Goal: Task Accomplishment & Management: Manage account settings

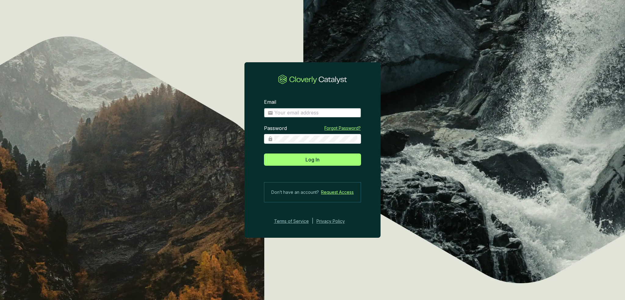
type input "[EMAIL_ADDRESS][DOMAIN_NAME]"
click at [330, 164] on button "Log In" at bounding box center [312, 159] width 97 height 12
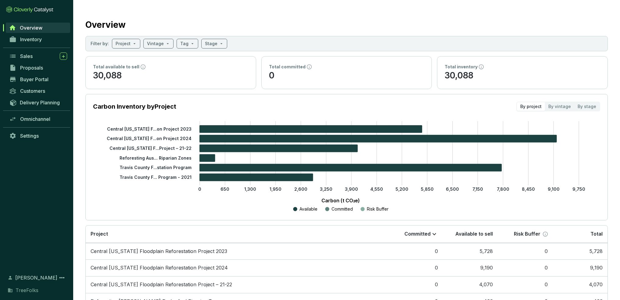
click at [33, 42] on link "Inventory" at bounding box center [38, 39] width 64 height 10
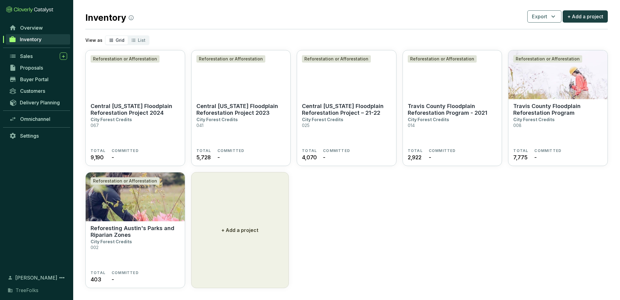
scroll to position [11, 0]
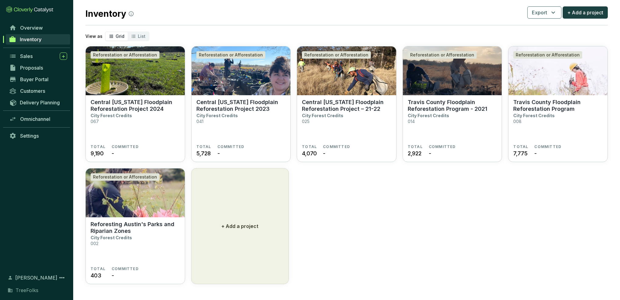
click at [136, 235] on section "Reforesting Austin's Parks and Riparian Zones City Forest Credits 002" at bounding box center [135, 243] width 89 height 45
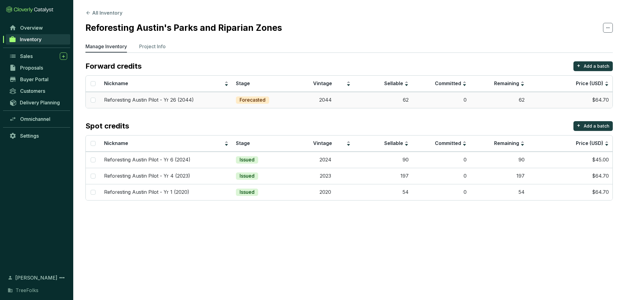
click at [178, 104] on td "Reforesting Austin Pilot - Yr 26 (2044)" at bounding box center [166, 100] width 132 height 16
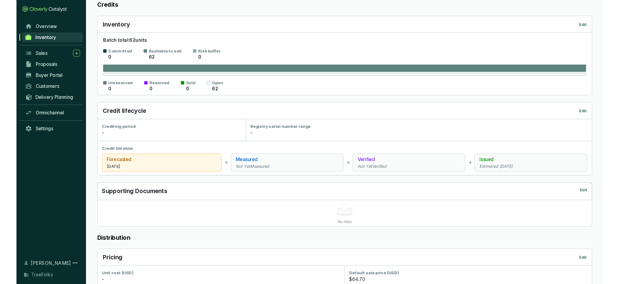
scroll to position [31, 0]
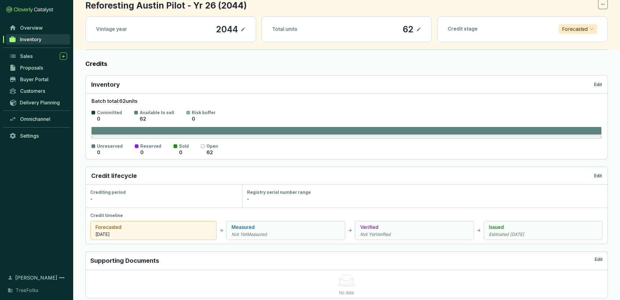
click at [598, 179] on p "Edit" at bounding box center [598, 176] width 8 height 6
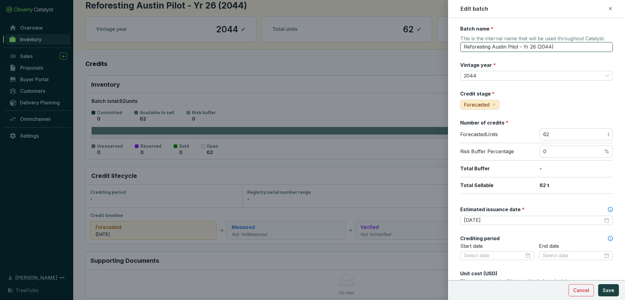
click at [525, 47] on input "Reforesting Austin Pilot - Yr 26 (2044)" at bounding box center [536, 47] width 153 height 10
type input "Reforesting Austin Pilot - Yearr 26 (2044)"
click at [608, 289] on span "Save" at bounding box center [609, 290] width 12 height 7
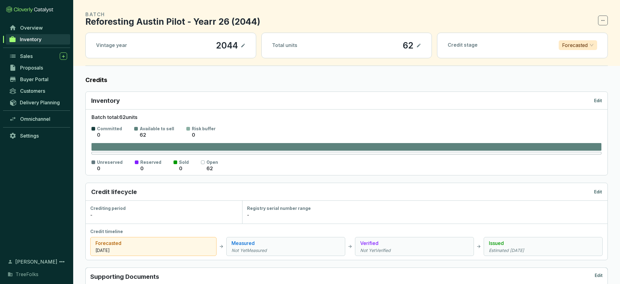
scroll to position [0, 0]
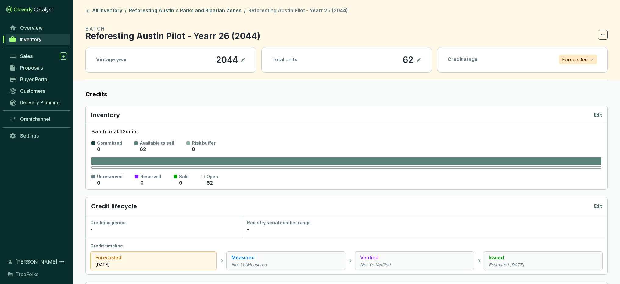
click at [45, 41] on link "Inventory" at bounding box center [38, 39] width 64 height 10
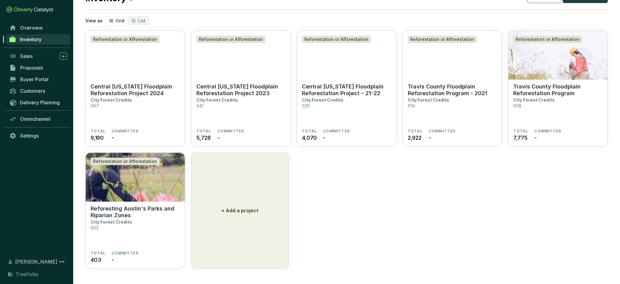
scroll to position [27, 0]
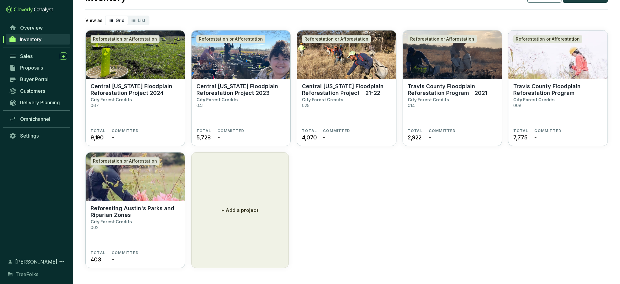
click at [146, 194] on img at bounding box center [135, 177] width 99 height 49
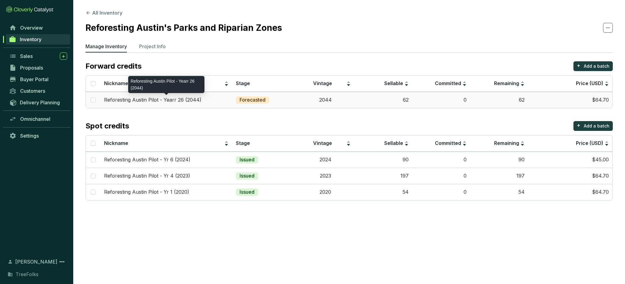
click at [116, 97] on p "Reforesting Austin Pilot - Yearr 26 (2044)" at bounding box center [152, 100] width 97 height 7
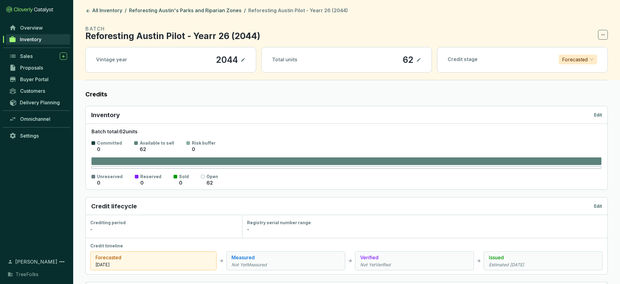
click at [598, 205] on p "Edit" at bounding box center [598, 206] width 8 height 6
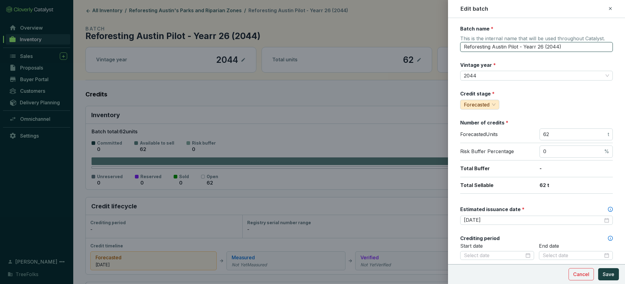
click at [535, 45] on input "Reforesting Austin Pilot - Yearr 26 (2044)" at bounding box center [536, 47] width 153 height 10
type input "Reforesting Austin Pilot - Year 26 (2044)"
click at [614, 275] on button "Save" at bounding box center [608, 274] width 21 height 12
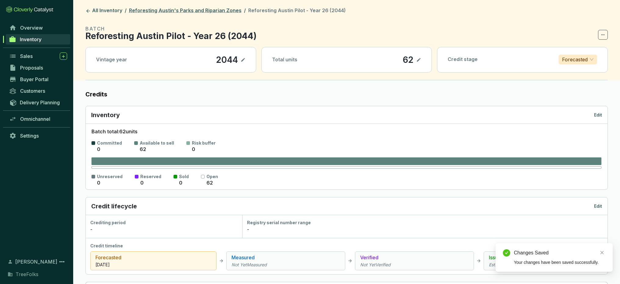
click at [228, 11] on link "Reforesting Austin's Parks and Riparian Zones" at bounding box center [185, 10] width 115 height 7
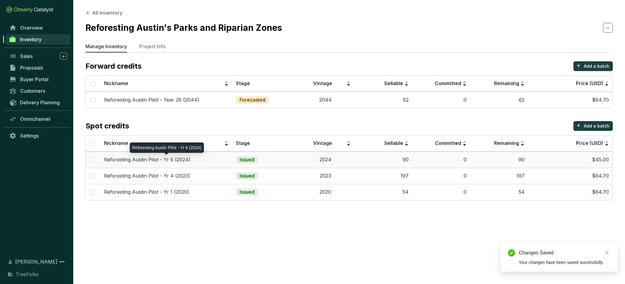
click at [189, 160] on p "Reforesting Austin Pilot - Yr 6 (2024)" at bounding box center [147, 160] width 86 height 7
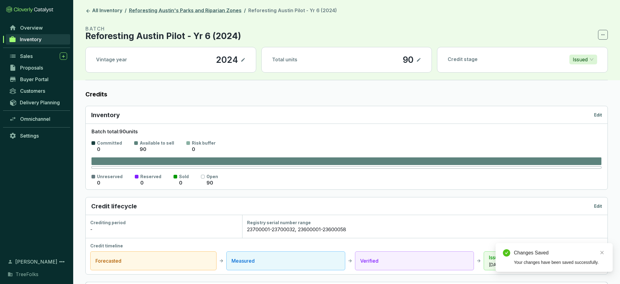
click at [142, 12] on link "Reforesting Austin's Parks and Riparian Zones" at bounding box center [185, 10] width 115 height 7
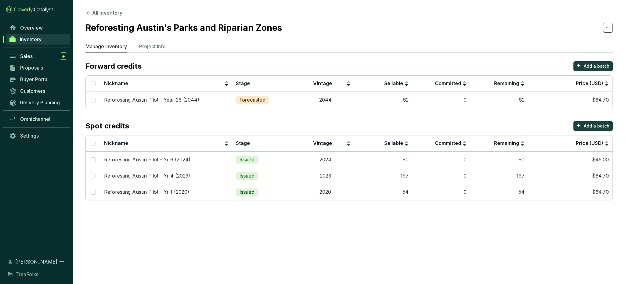
click at [117, 12] on button "All Inventory" at bounding box center [103, 12] width 37 height 7
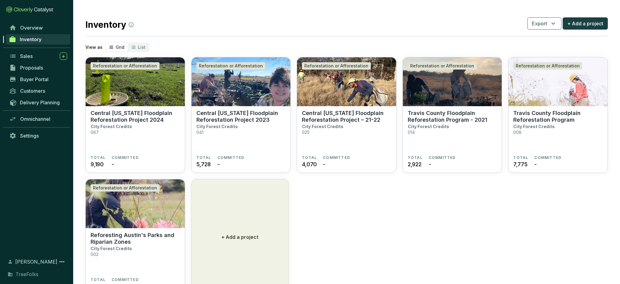
click at [125, 218] on img at bounding box center [135, 203] width 99 height 49
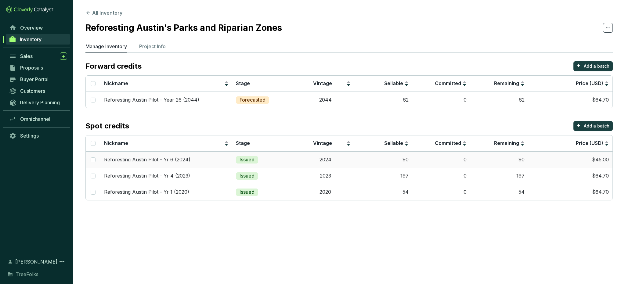
click at [170, 164] on td "Reforesting Austin Pilot - Yr 6 (2024)" at bounding box center [166, 160] width 132 height 16
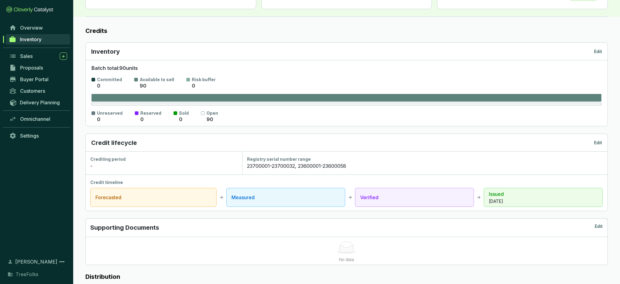
scroll to position [61, 0]
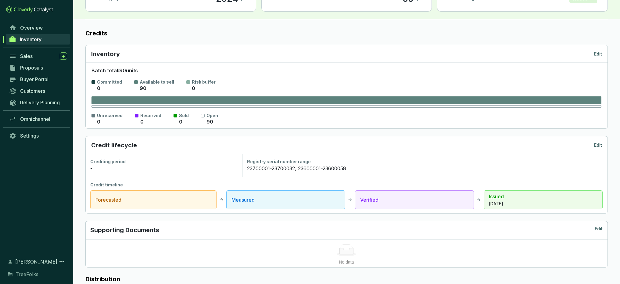
click at [598, 145] on p "Edit" at bounding box center [598, 145] width 8 height 6
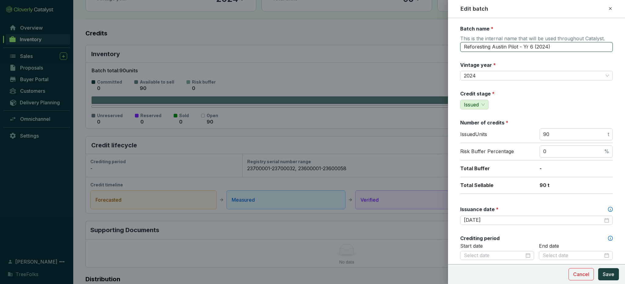
click at [525, 46] on input "Reforesting Austin Pilot - Yr 6 (2024)" at bounding box center [536, 47] width 153 height 10
type input "Reforesting Austin Pilot - Year 6 (2024)"
click at [615, 273] on button "Save" at bounding box center [608, 274] width 21 height 12
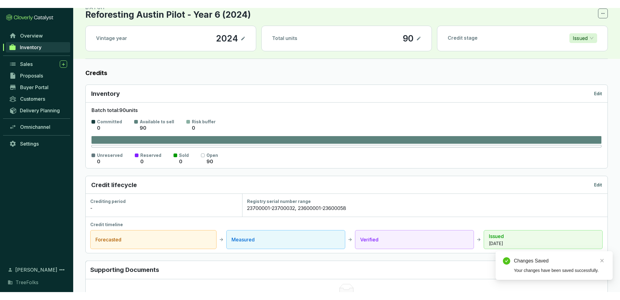
scroll to position [0, 0]
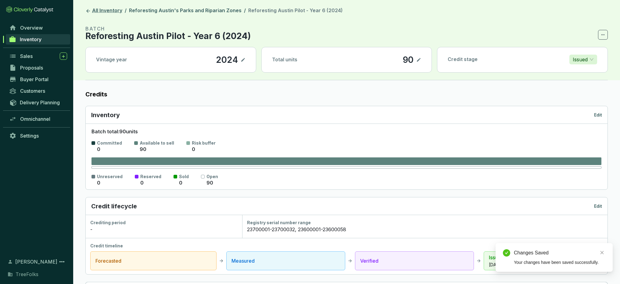
click at [86, 12] on icon at bounding box center [87, 10] width 5 height 5
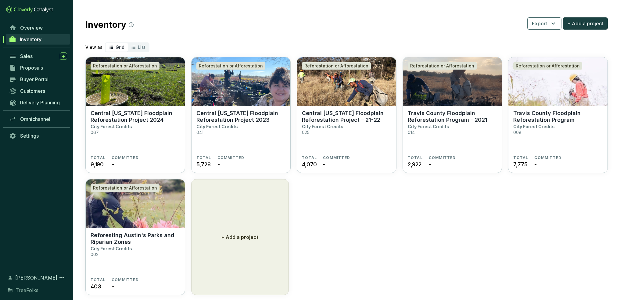
click at [413, 244] on section "Reforestation or Afforestation Central [US_STATE] Floodplain Reforestation Proj…" at bounding box center [346, 176] width 523 height 238
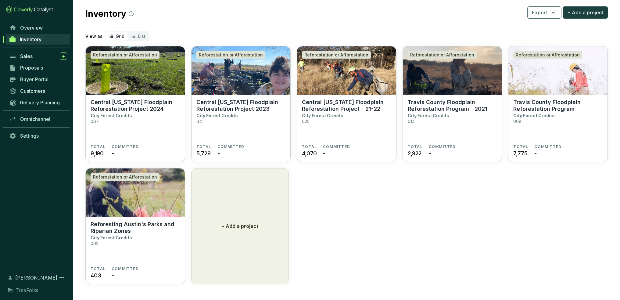
click at [436, 208] on section "Reforestation or Afforestation Central [US_STATE] Floodplain Reforestation Proj…" at bounding box center [346, 165] width 523 height 238
